Goal: Communication & Community: Answer question/provide support

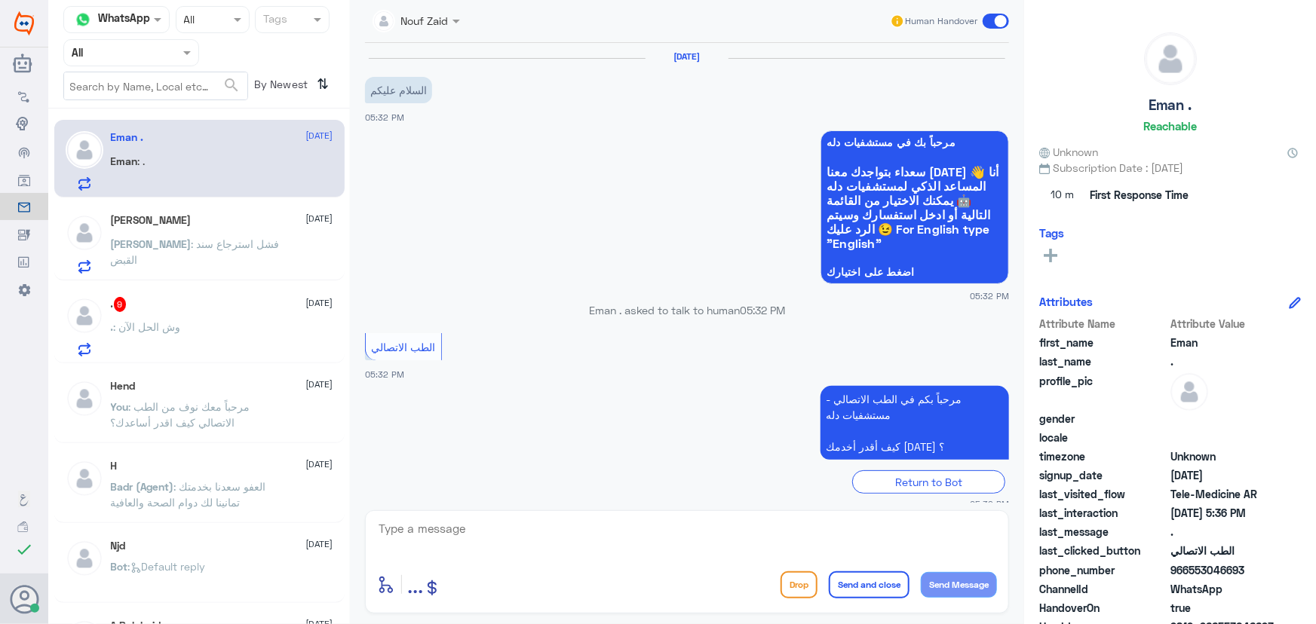
scroll to position [133, 0]
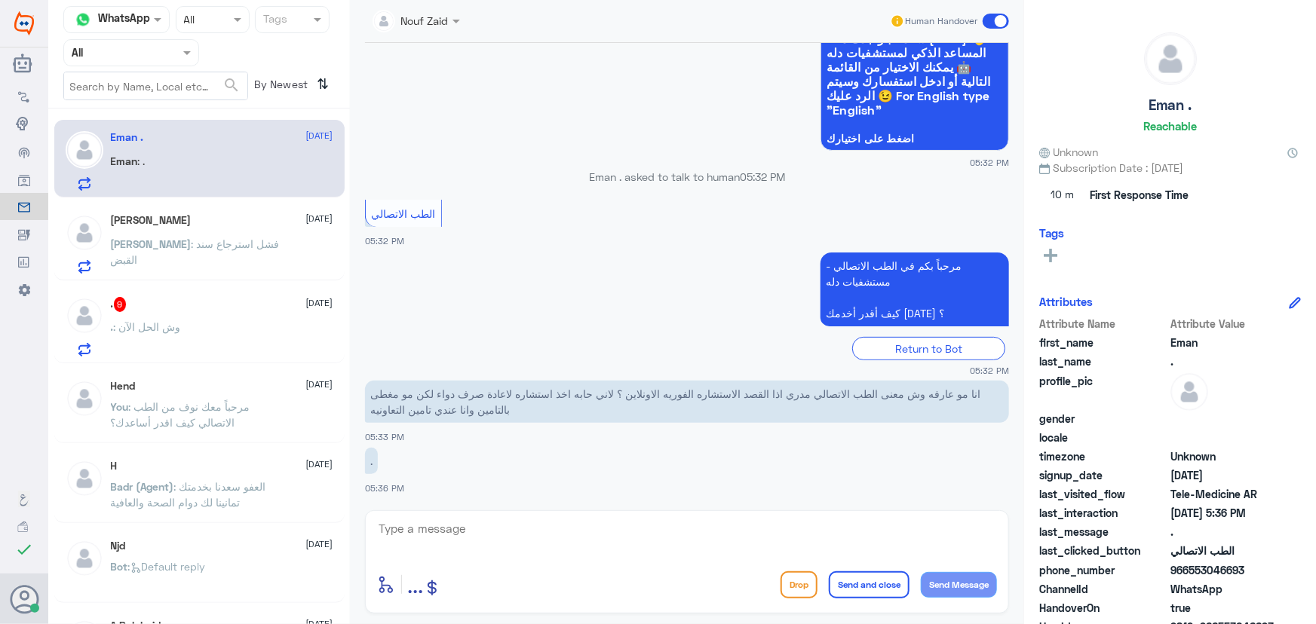
click at [483, 544] on textarea at bounding box center [687, 537] width 620 height 37
type textarea "آ"
type textarea "l"
type textarea "مرحبا معك نوف من الطب الاتصالي"
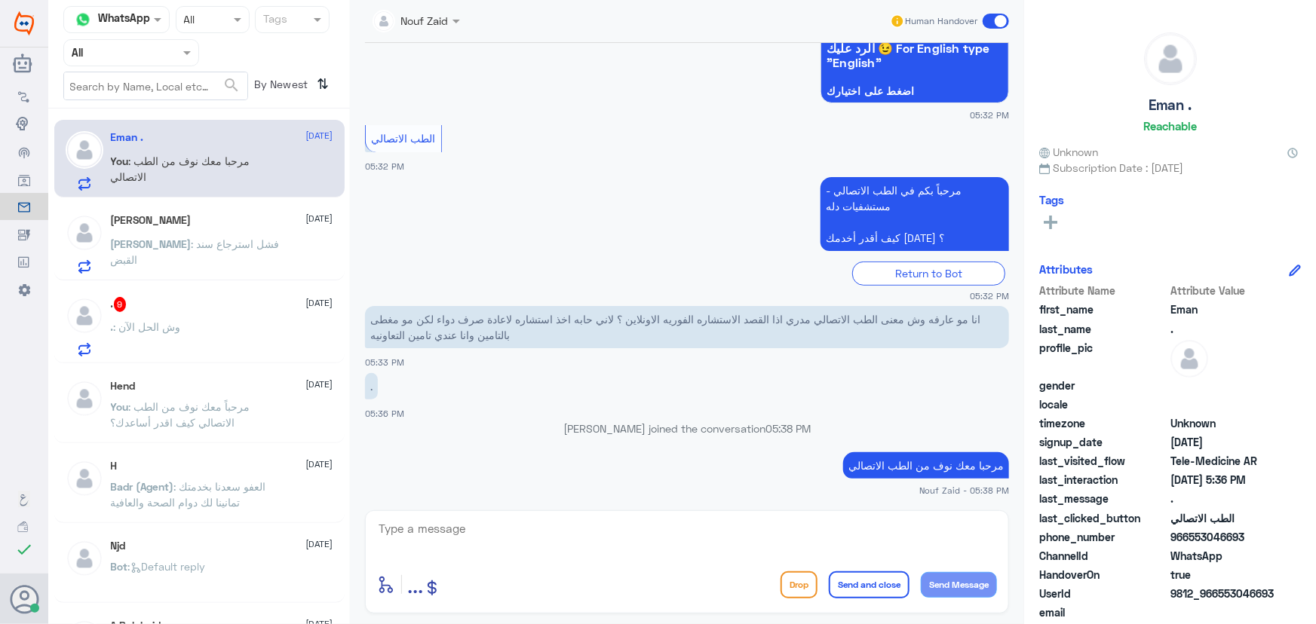
drag, startPoint x: 1184, startPoint y: 570, endPoint x: 1315, endPoint y: 578, distance: 130.7
click at [1315, 578] on div "Eman . Reachable Unknown Subscription Date : [DATE] Tags Attributes Attribute N…" at bounding box center [1170, 314] width 292 height 629
copy div "[PHONE_NUMBER] ChannelId WhatsApp HandoverOn true"
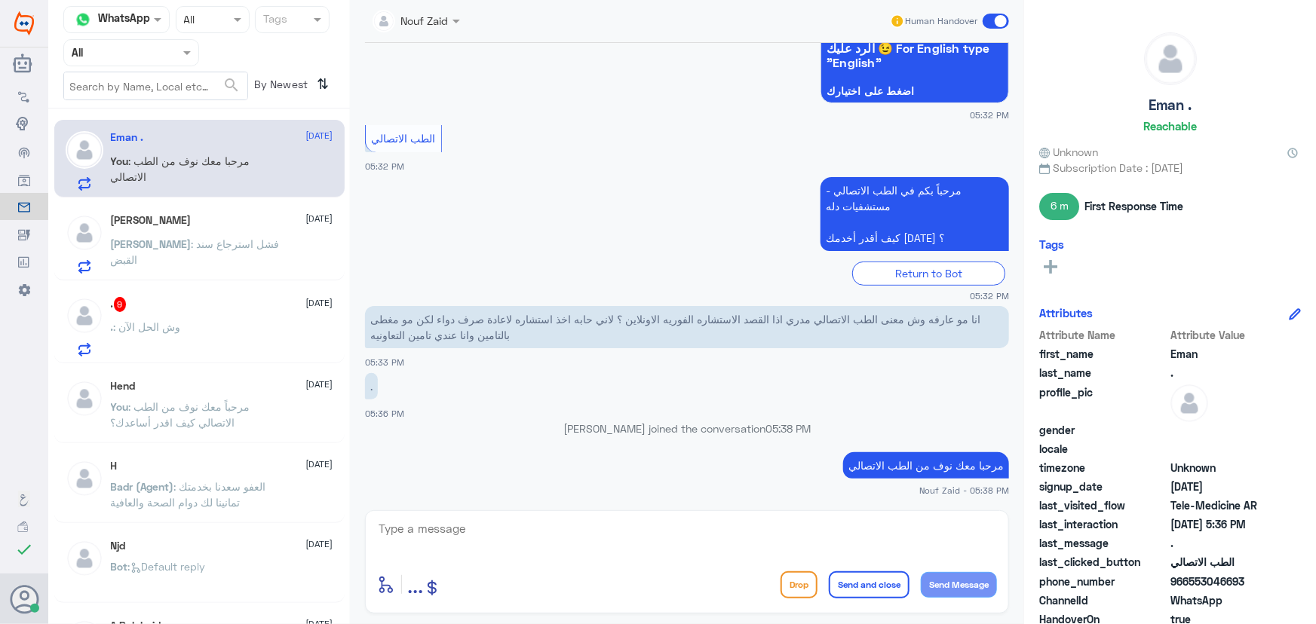
click at [1169, 584] on div "phone_number [PHONE_NUMBER]" at bounding box center [1170, 583] width 262 height 19
drag, startPoint x: 1186, startPoint y: 582, endPoint x: 1288, endPoint y: 587, distance: 101.9
click at [1288, 587] on div "phone_number [PHONE_NUMBER]" at bounding box center [1170, 583] width 262 height 19
copy span "553046693"
click at [677, 535] on textarea at bounding box center [687, 537] width 620 height 37
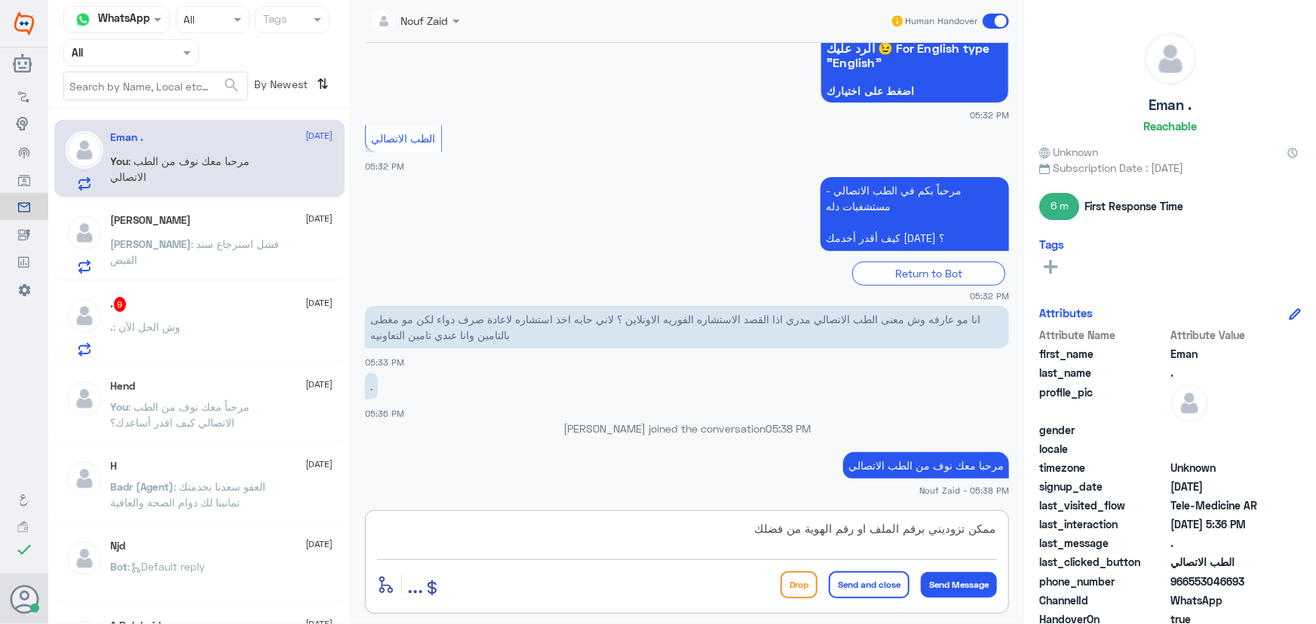
type textarea "ممكن تزوديني برقم الملف او رقم الهوية من فضلك"
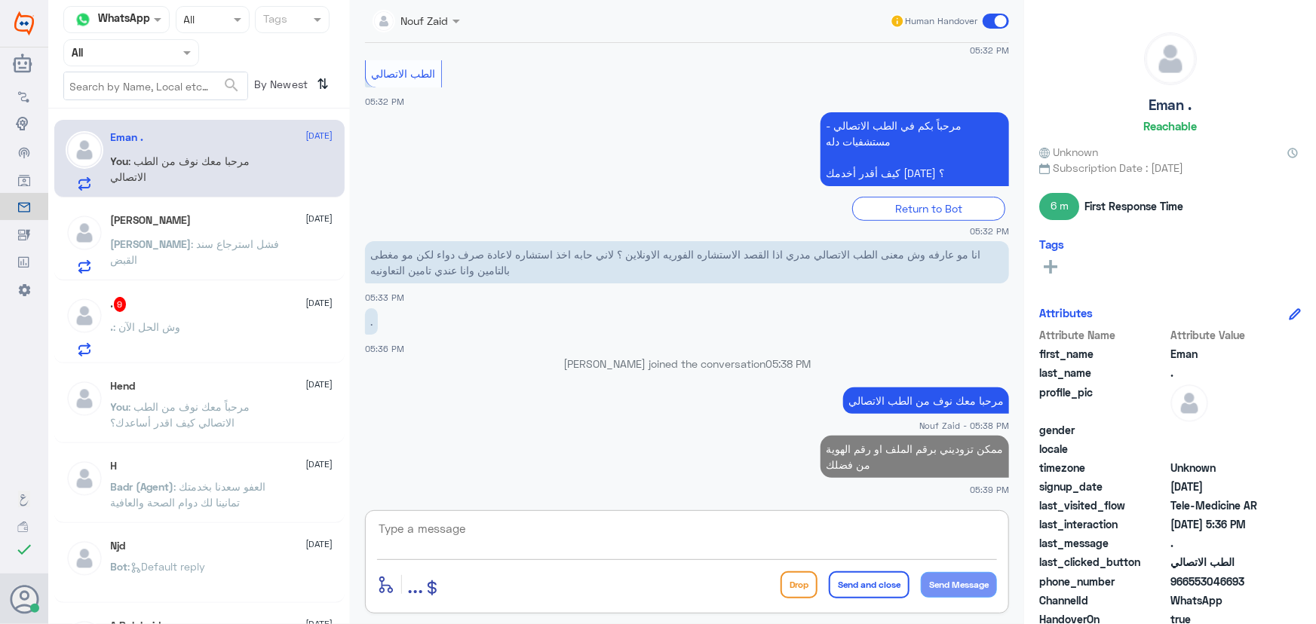
click at [178, 244] on span ": فشل استرجاع سند القبض" at bounding box center [195, 252] width 169 height 29
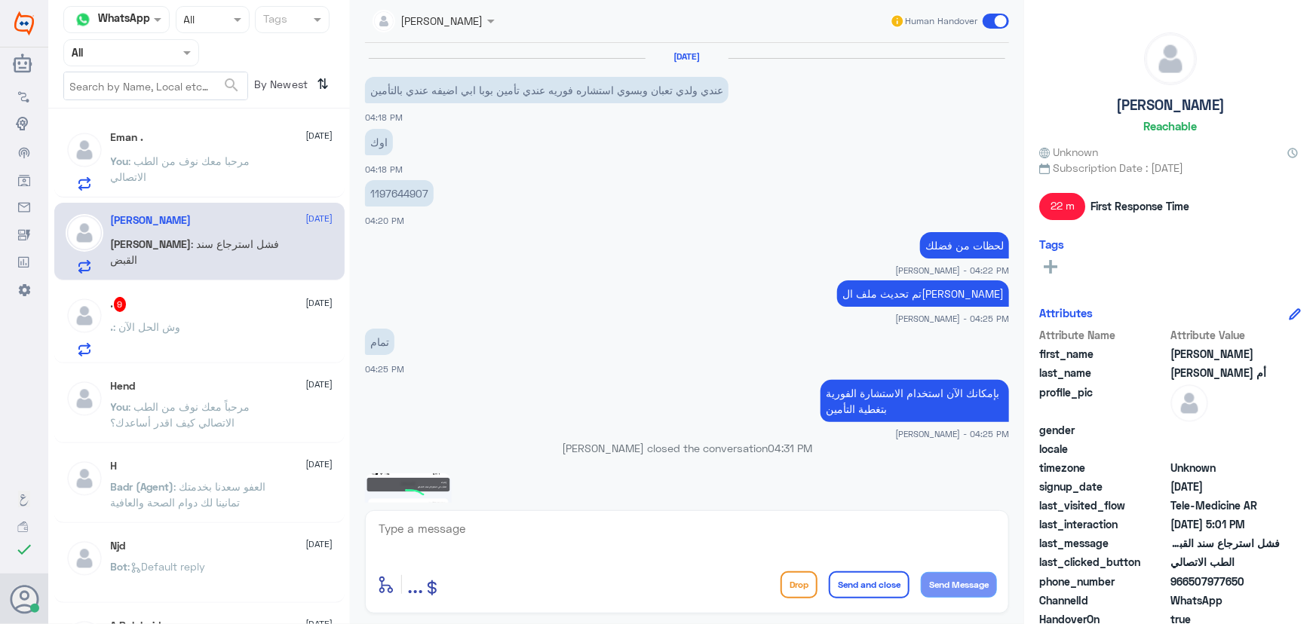
scroll to position [1161, 0]
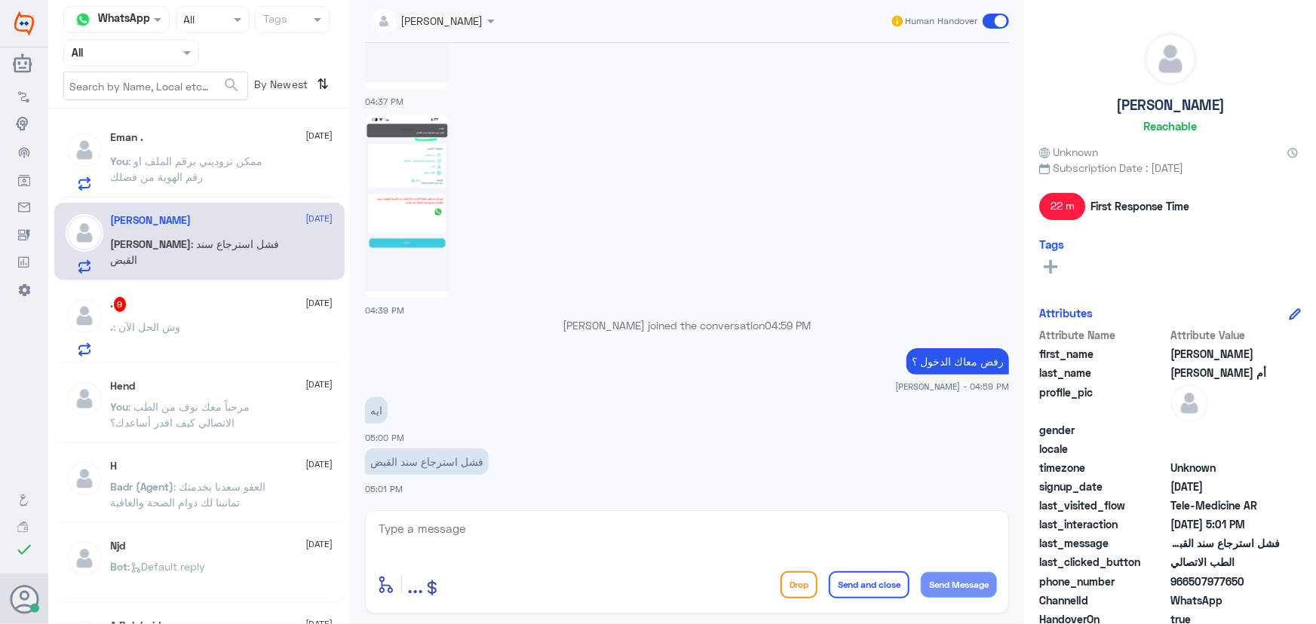
click at [237, 313] on div ". 9 [DATE] . : وش الحل الآن" at bounding box center [222, 327] width 222 height 60
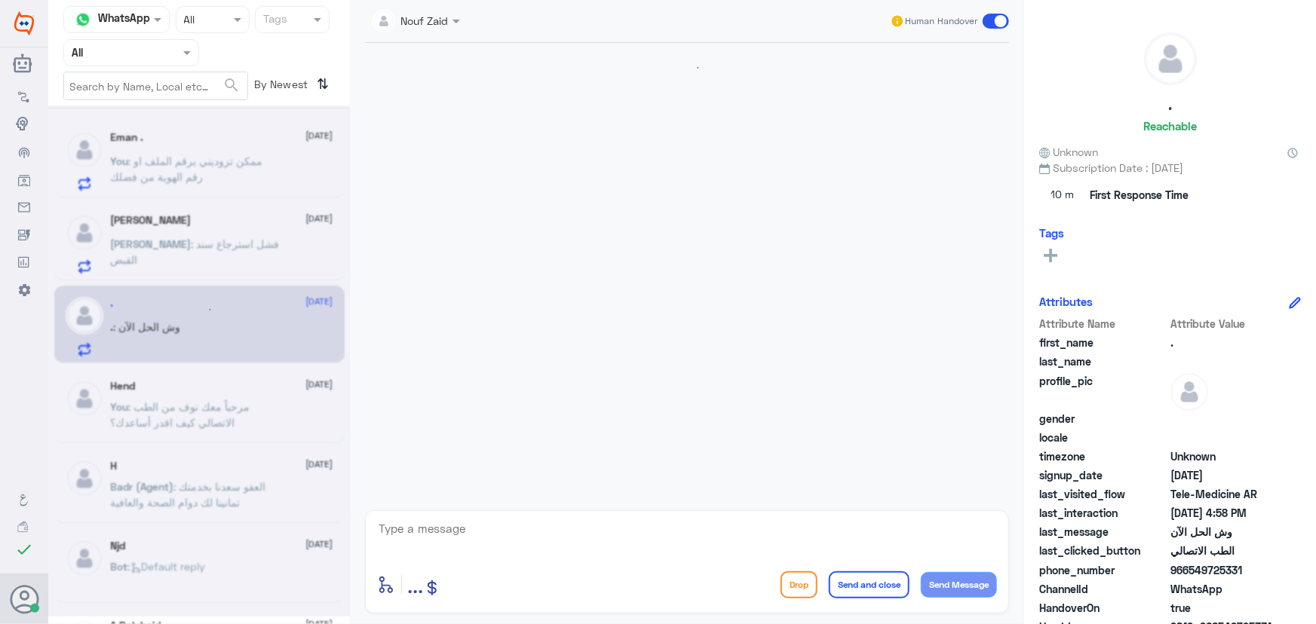
scroll to position [375, 0]
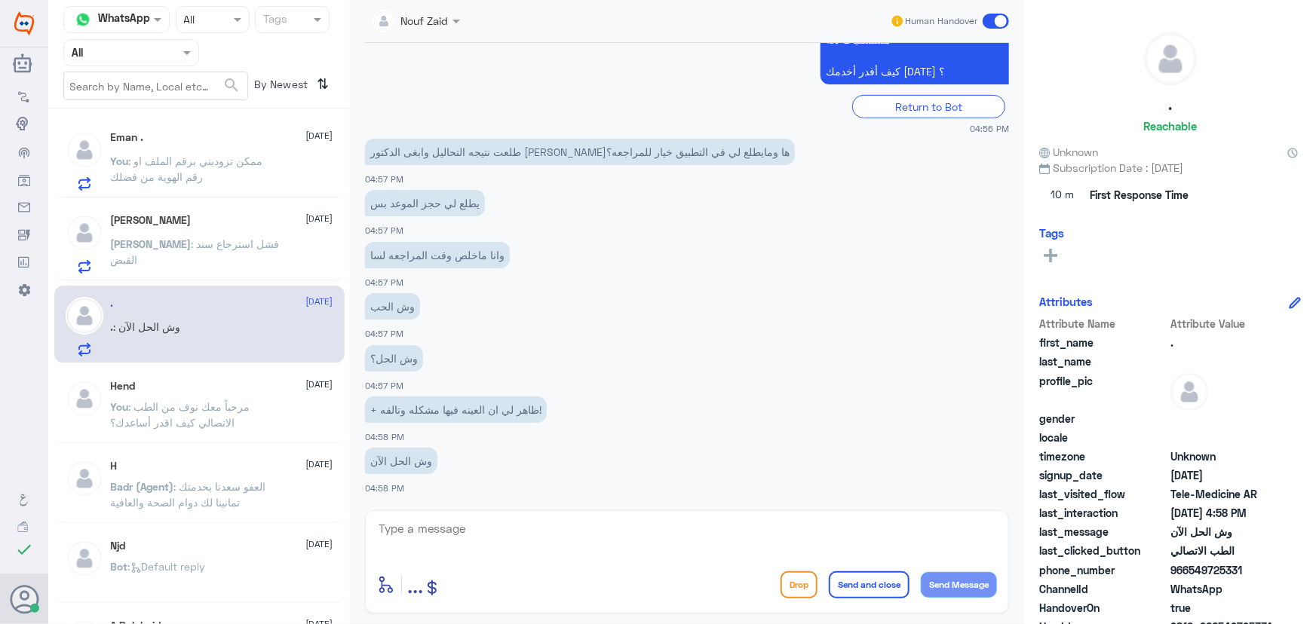
click at [478, 528] on textarea at bounding box center [687, 537] width 620 height 37
type textarea "مرحبا معك نوف من الطب الاتصالي"
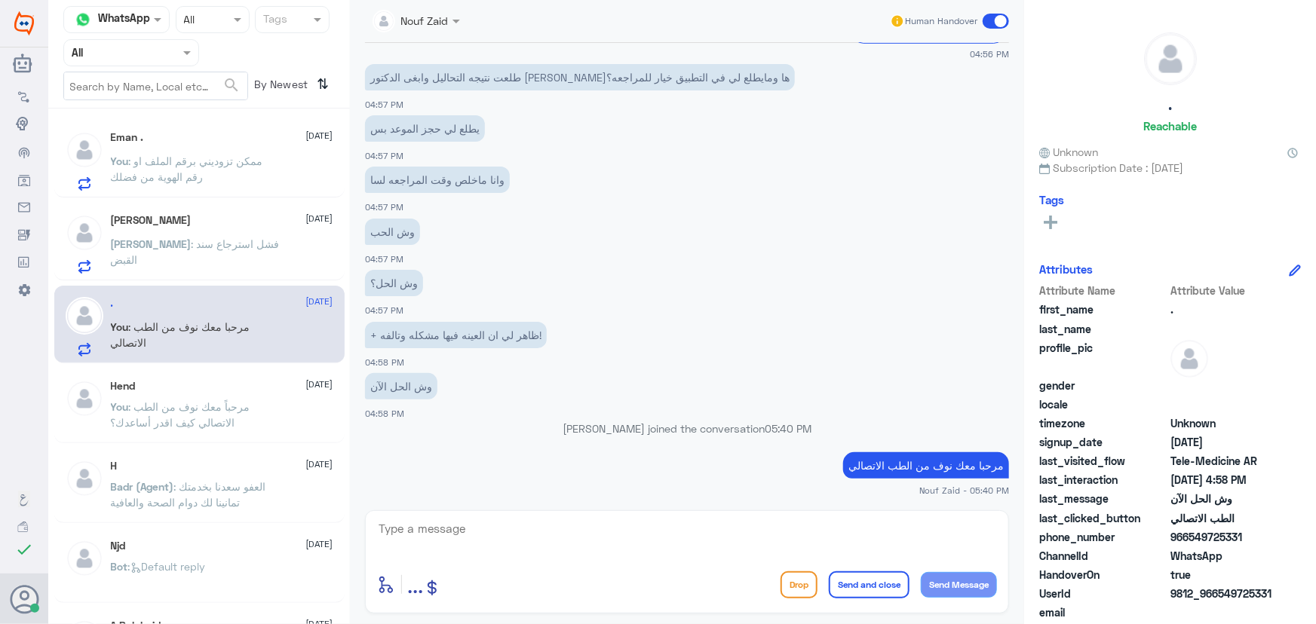
drag, startPoint x: 1188, startPoint y: 537, endPoint x: 1276, endPoint y: 540, distance: 89.0
click at [1276, 540] on span "966549725331" at bounding box center [1224, 537] width 109 height 16
copy span "549725331"
click at [689, 541] on textarea at bounding box center [687, 537] width 620 height 37
click at [598, 533] on textarea at bounding box center [687, 537] width 620 height 37
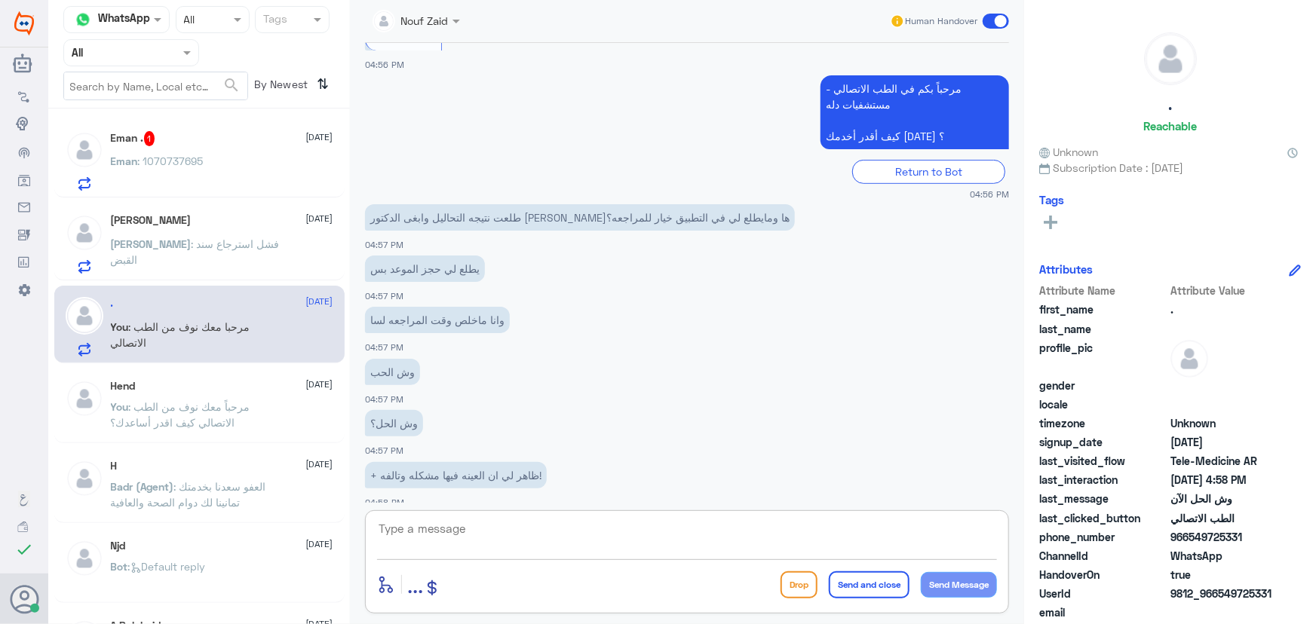
scroll to position [354, 0]
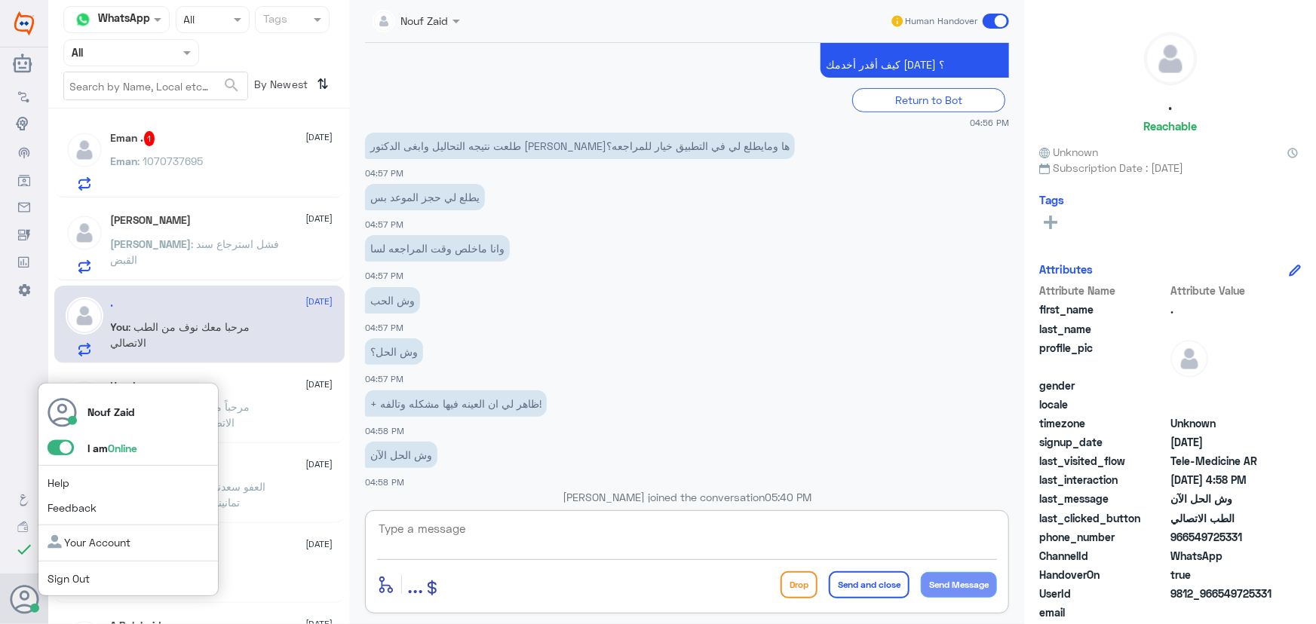
click at [62, 443] on span at bounding box center [61, 447] width 26 height 15
click at [0, 0] on input "checkbox" at bounding box center [0, 0] width 0 height 0
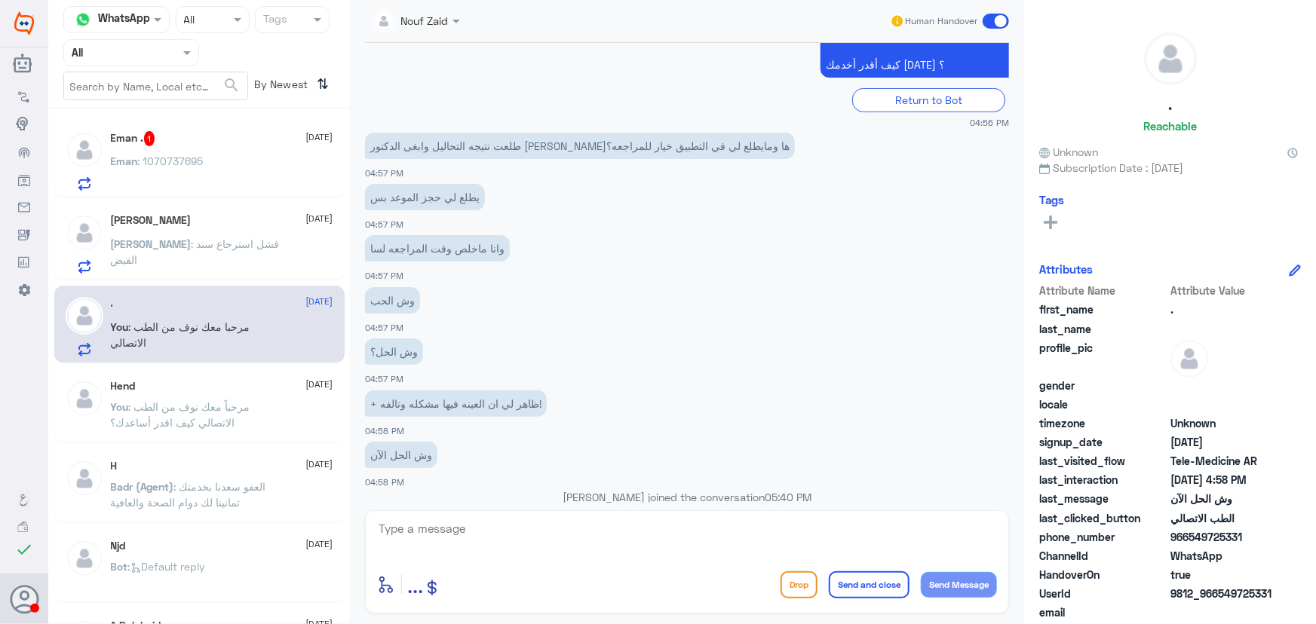
click at [196, 143] on div "Eman . 1 [DATE]" at bounding box center [222, 138] width 222 height 15
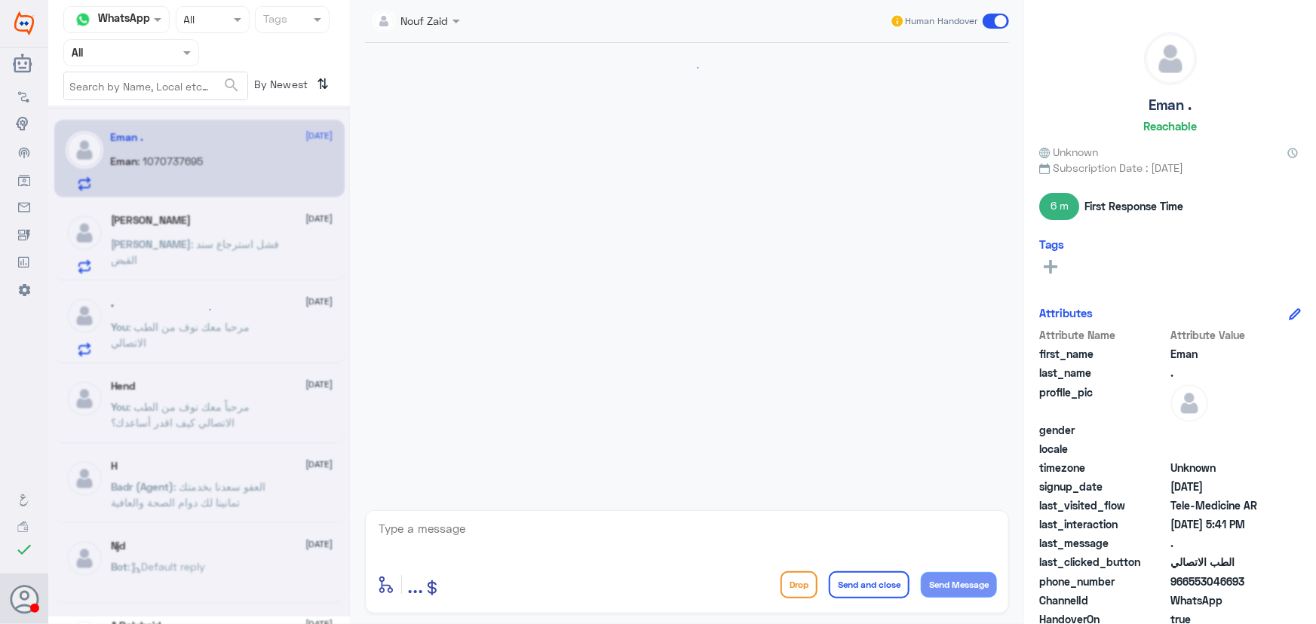
scroll to position [324, 0]
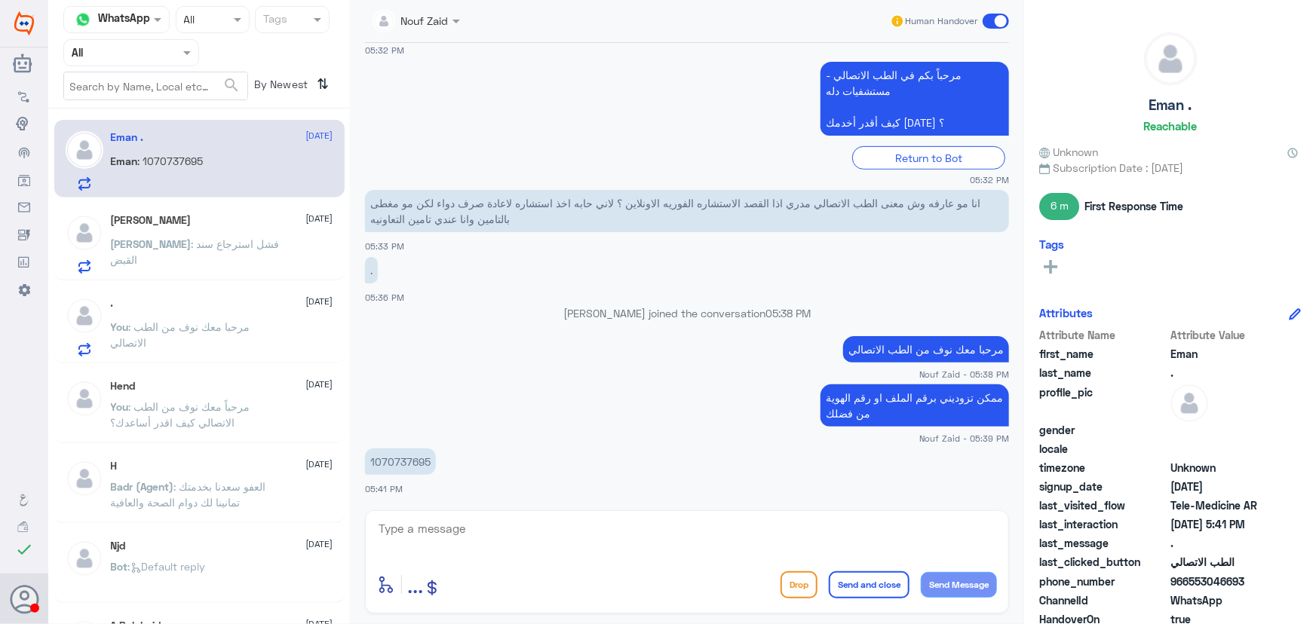
drag, startPoint x: 186, startPoint y: 300, endPoint x: 192, endPoint y: 305, distance: 8.0
click at [192, 305] on div ". [DATE]" at bounding box center [222, 303] width 222 height 13
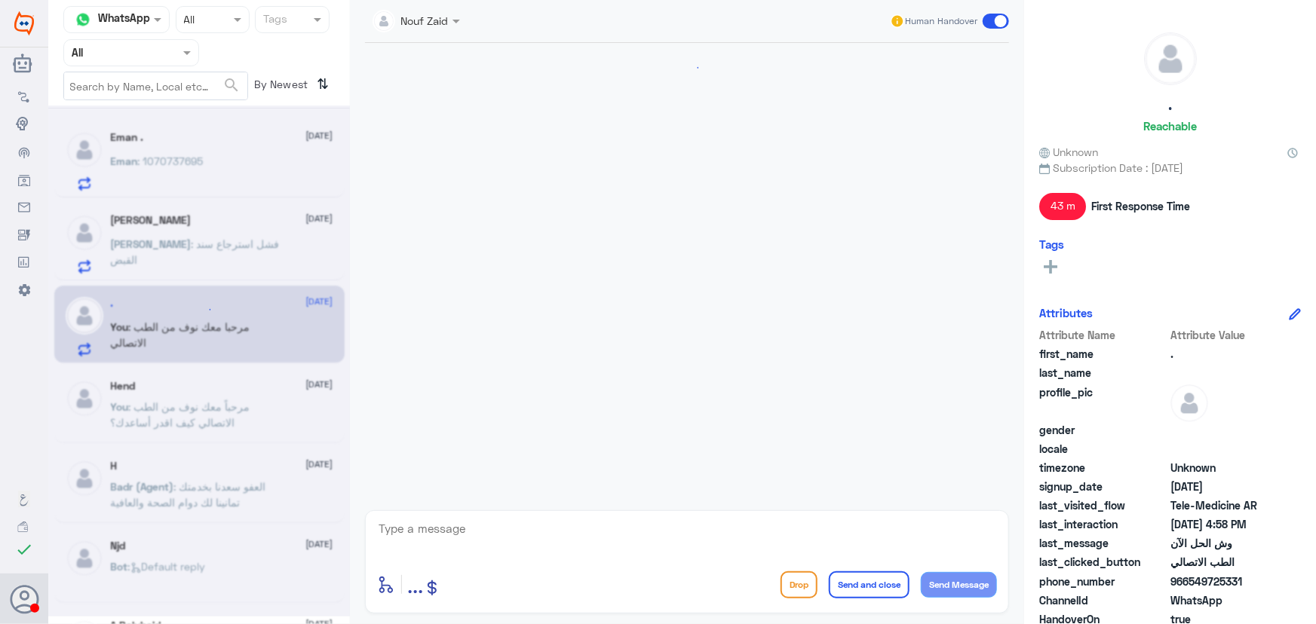
scroll to position [451, 0]
